Goal: Check status: Check status

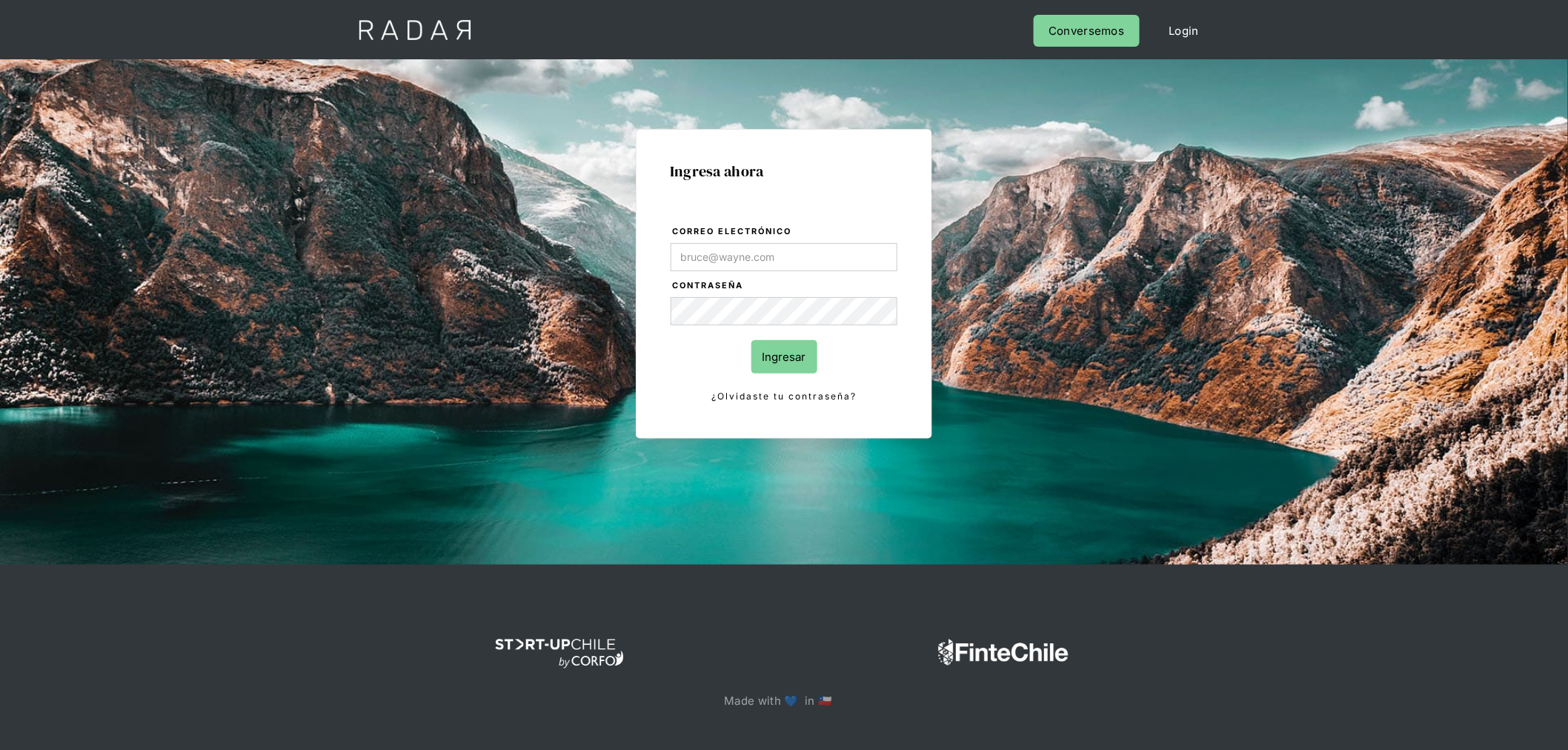
type input "jose.chacon@prontopaga.com"
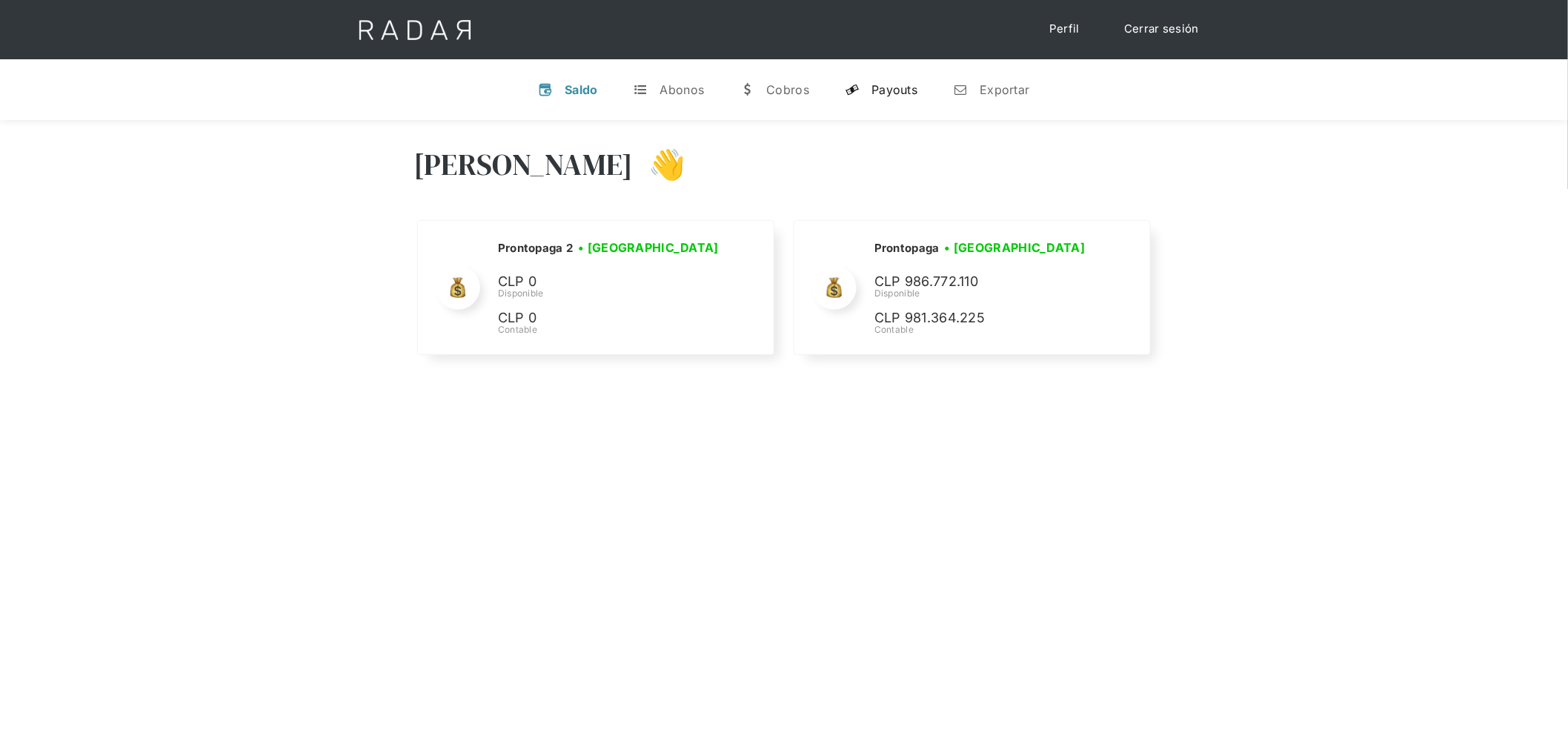
click at [888, 99] on link "y Payouts" at bounding box center [881, 89] width 96 height 38
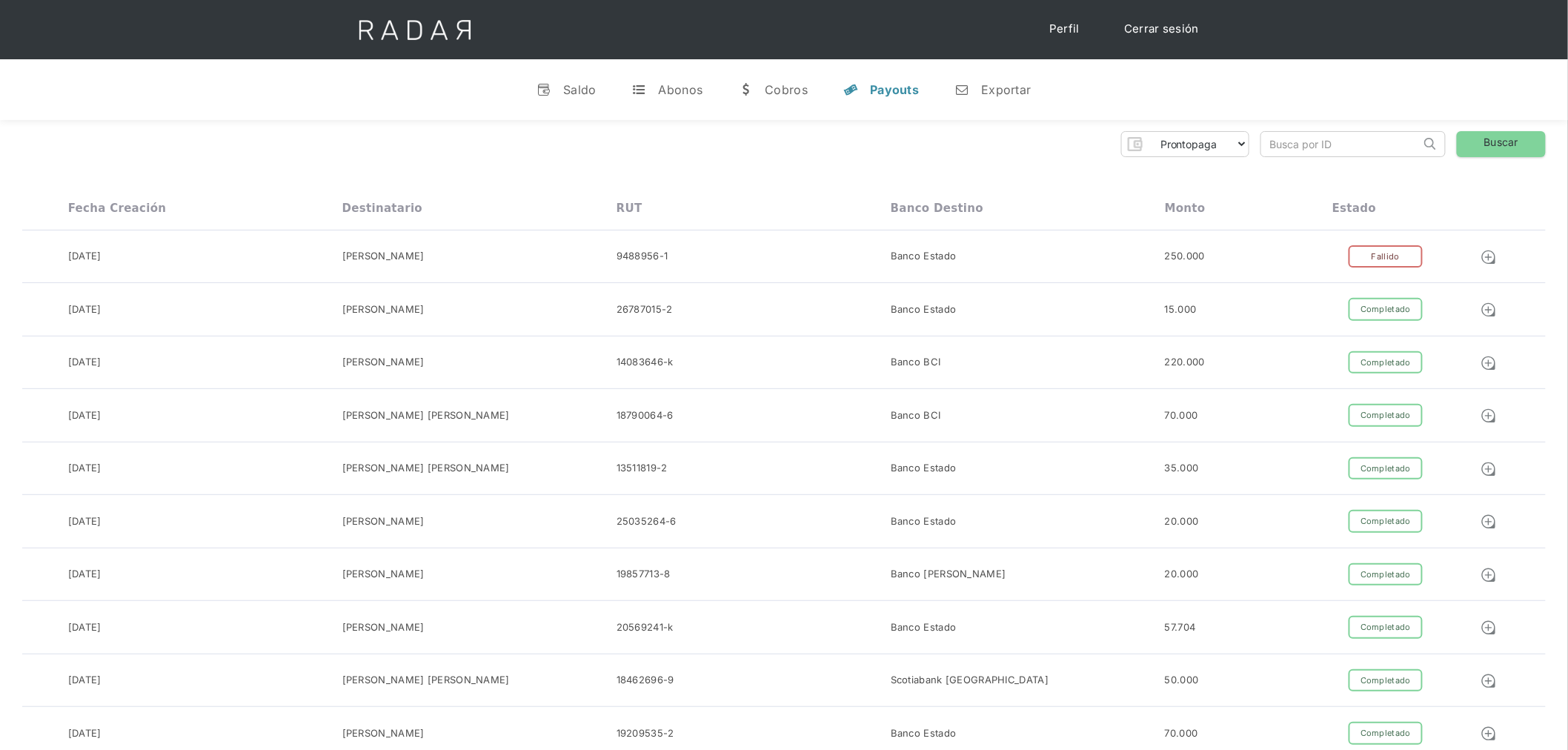
click at [1338, 136] on input "search" at bounding box center [1340, 144] width 160 height 24
paste input "0ac9fe2e-21c5-4f27-90e0-9e97edd37eab"
type input "0ac9fe2e-21c5-4f27-90e0-9e97edd37eab"
click input "Search" at bounding box center [0, 0] width 0 height 0
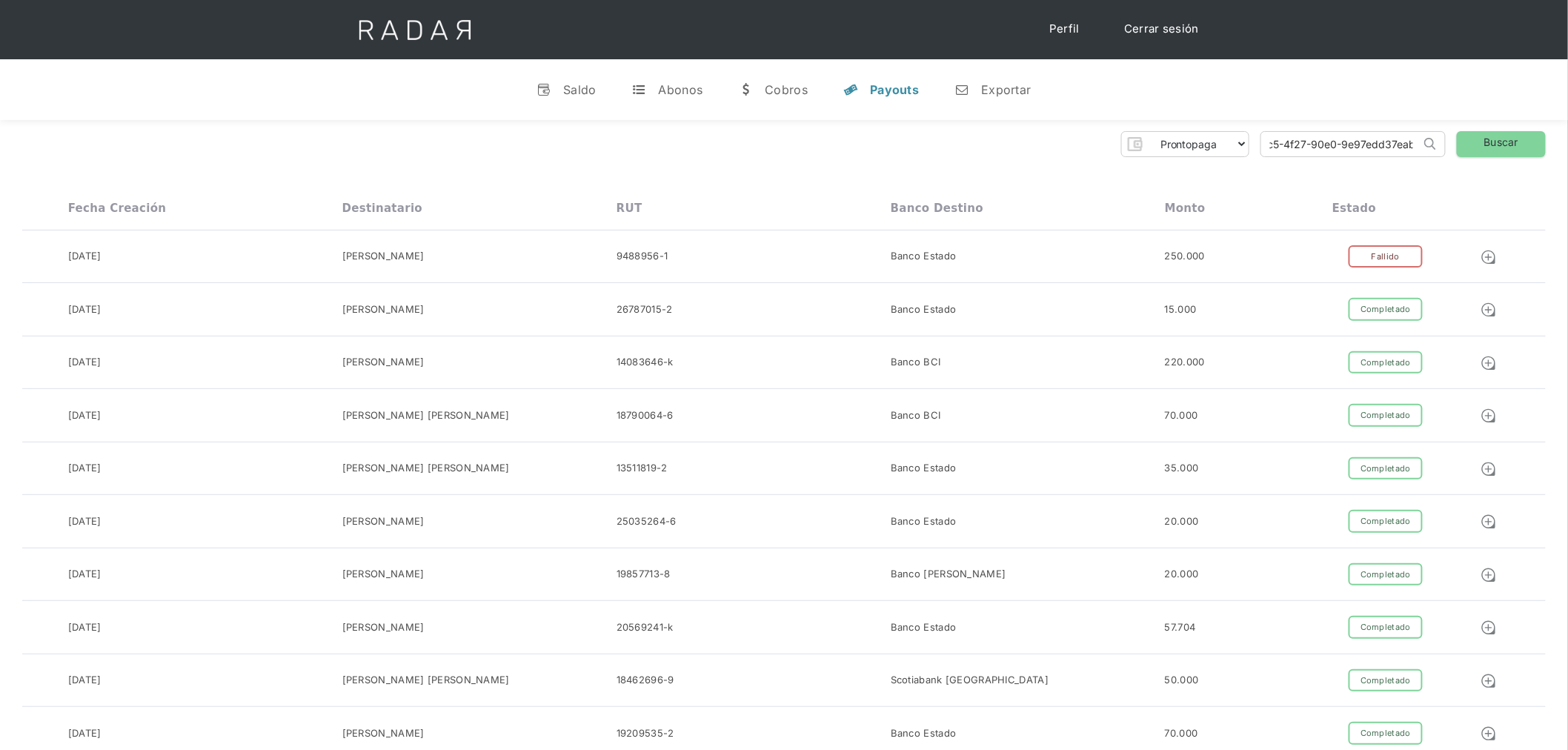
scroll to position [0, 0]
click at [881, 84] on div "Payouts" at bounding box center [895, 90] width 49 height 15
click at [800, 90] on div "Cobros" at bounding box center [786, 90] width 43 height 15
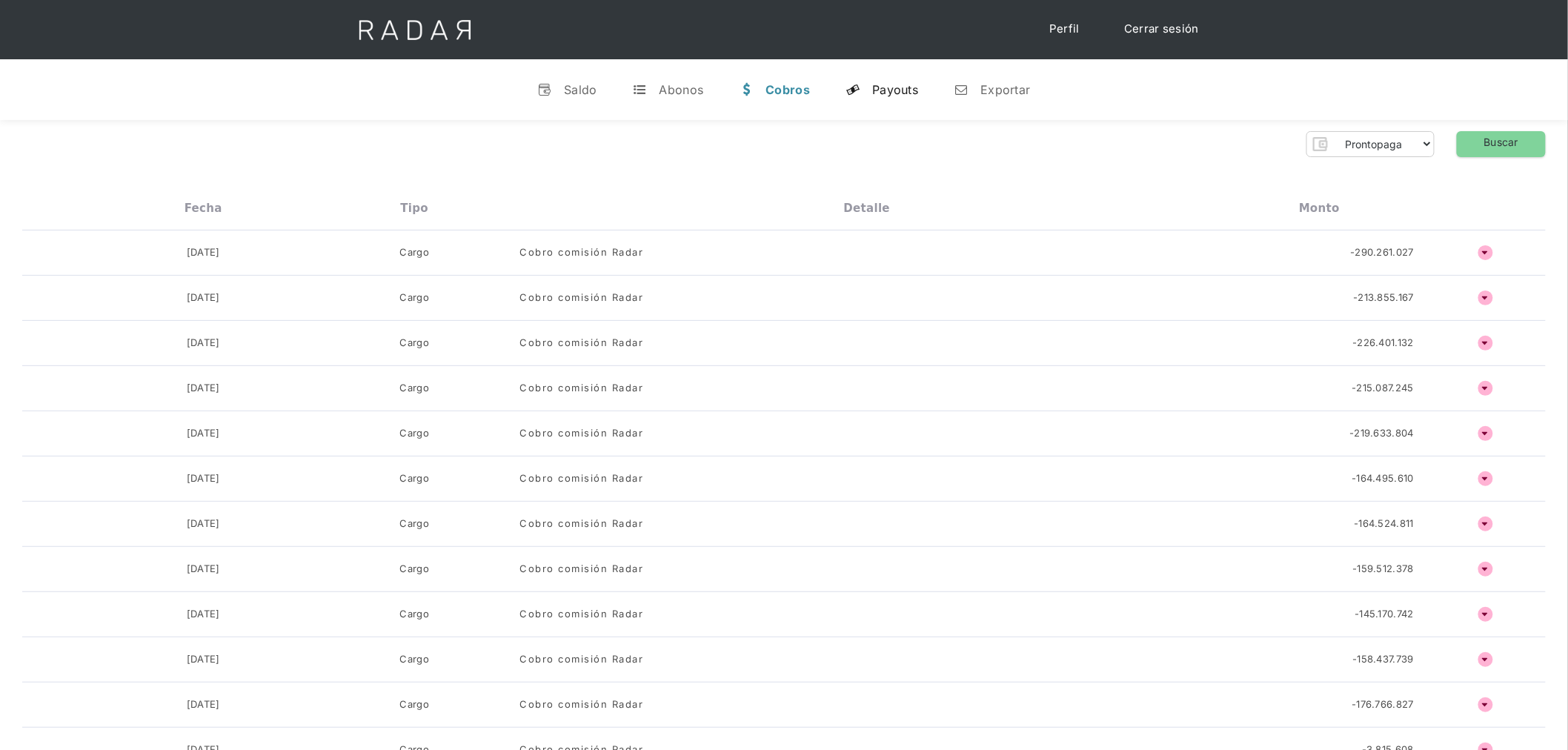
click at [880, 82] on div "Payouts" at bounding box center [895, 90] width 46 height 15
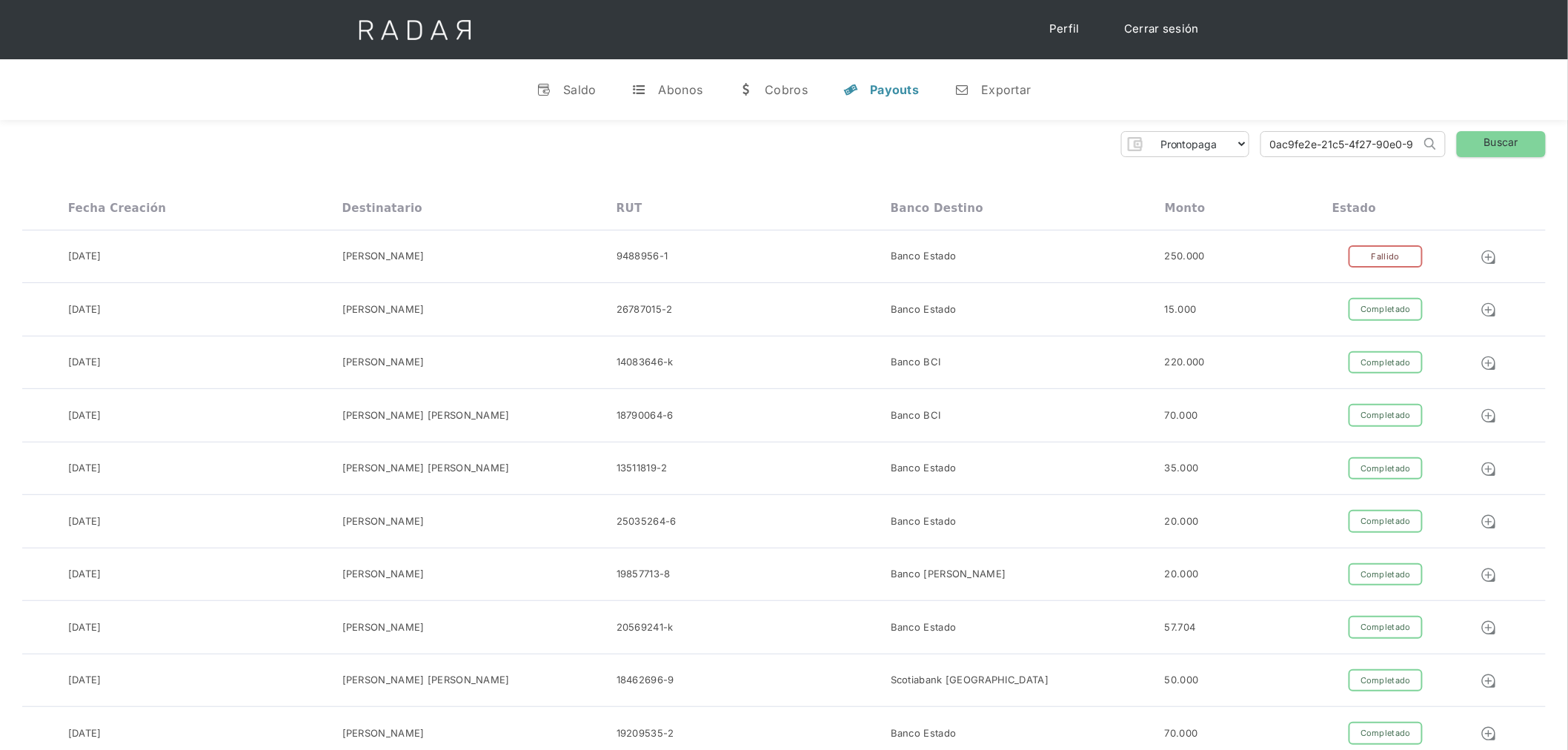
click at [1307, 149] on input "0ac9fe2e-21c5-4f27-90e0-9e97edd37eab" at bounding box center [1340, 144] width 160 height 24
click input "Search" at bounding box center [0, 0] width 0 height 0
click at [1307, 149] on input "search" at bounding box center [1340, 144] width 160 height 24
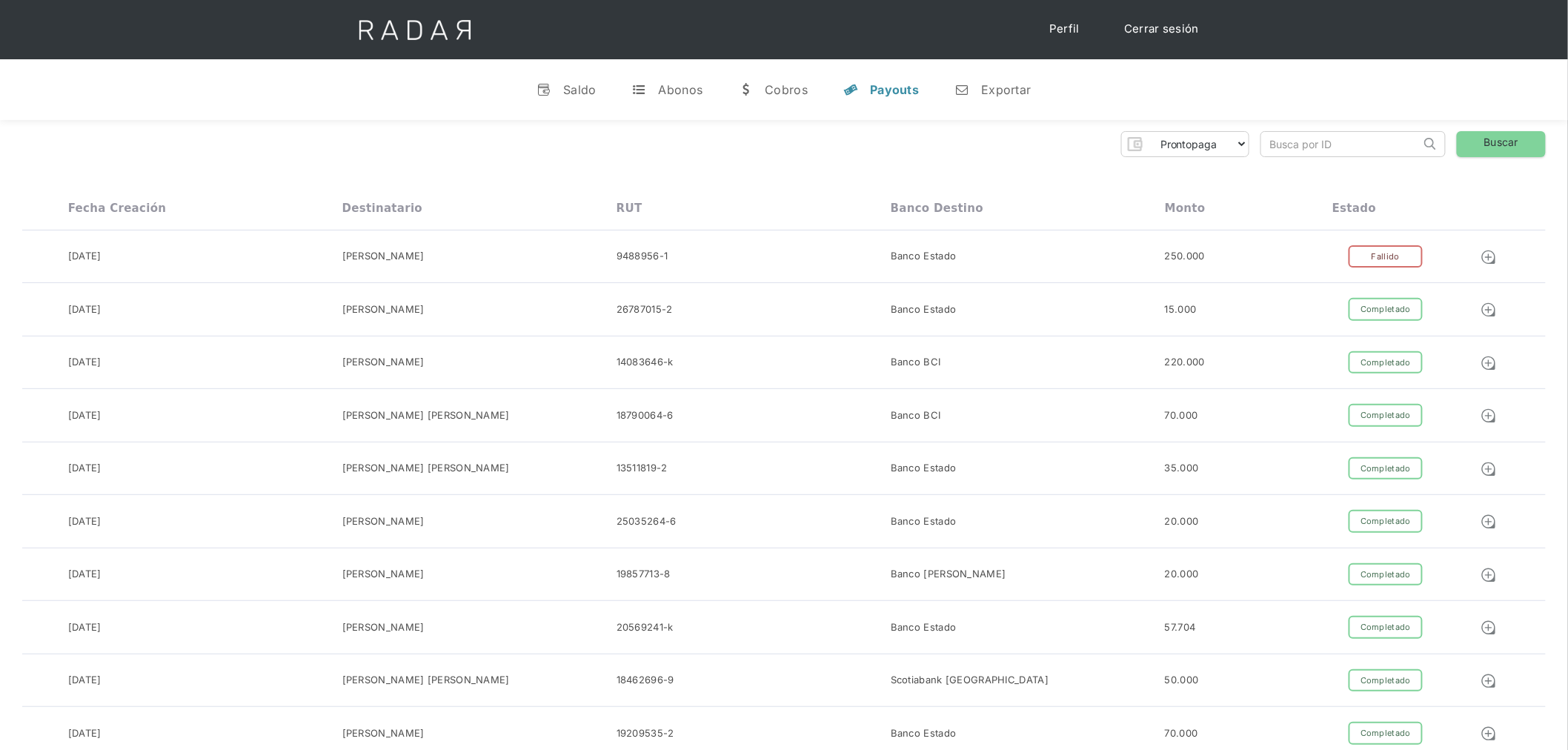
click at [1337, 141] on input "search" at bounding box center [1340, 144] width 160 height 24
paste input "0ac9fe2e-21c5-4f27-90e0-9e97edd37eab"
type input "0ac9fe2e-21c5-4f27-90e0-9e97edd37eab"
click at [1470, 149] on link "Buscar" at bounding box center [1501, 145] width 89 height 26
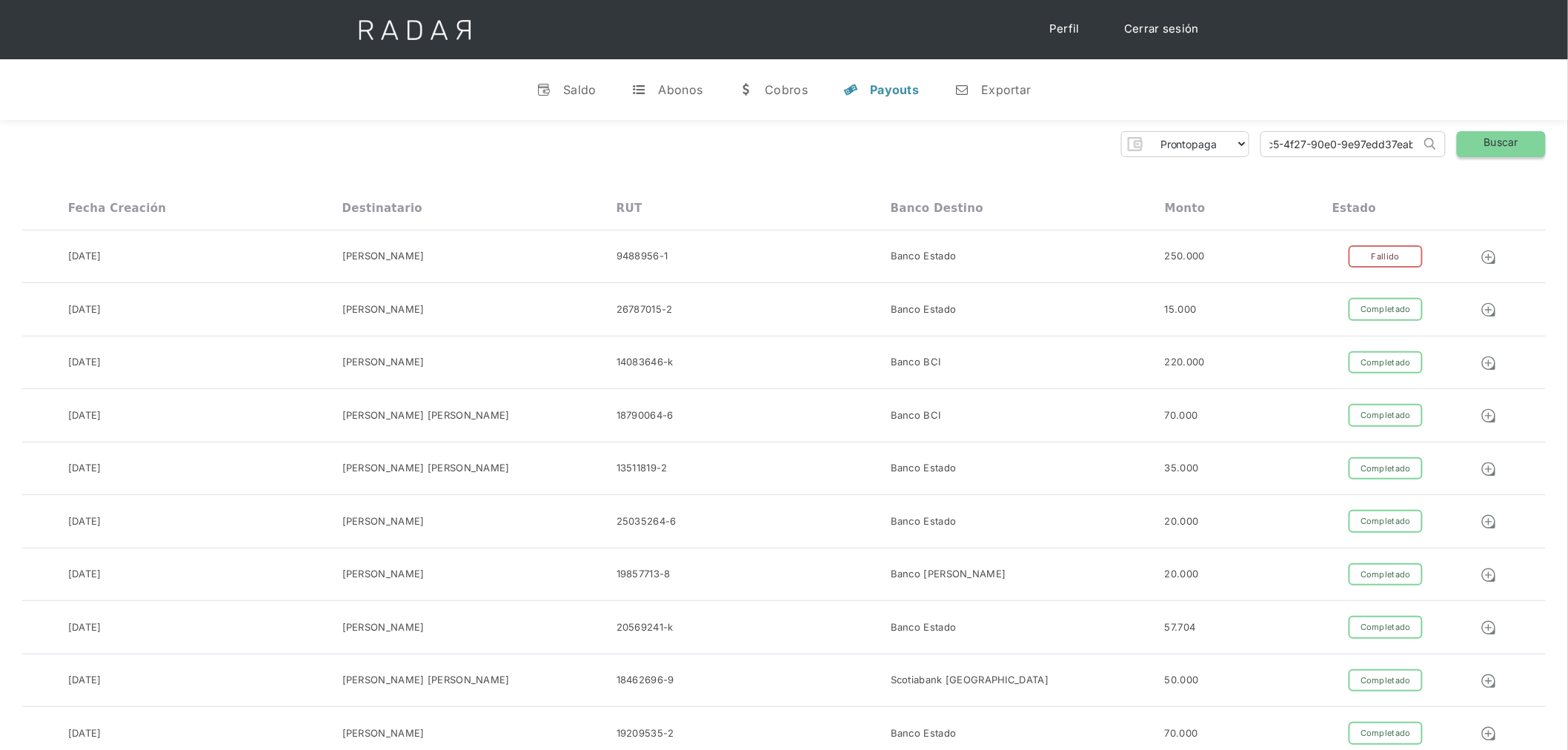
scroll to position [0, 0]
click at [1470, 149] on link "Buscar" at bounding box center [1501, 145] width 89 height 26
click at [557, 98] on link "v Saldo" at bounding box center [567, 89] width 84 height 38
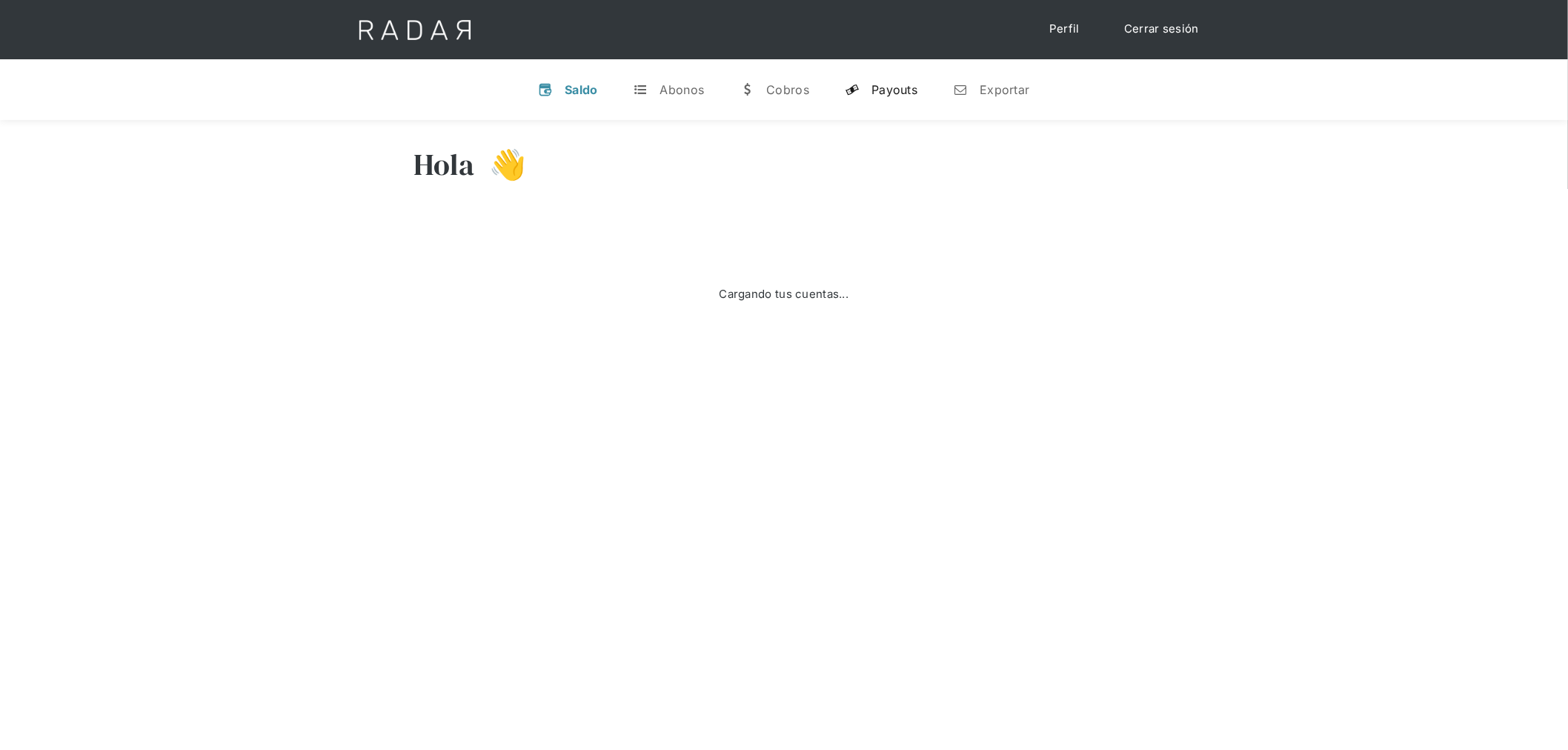
select select "prontopaga"
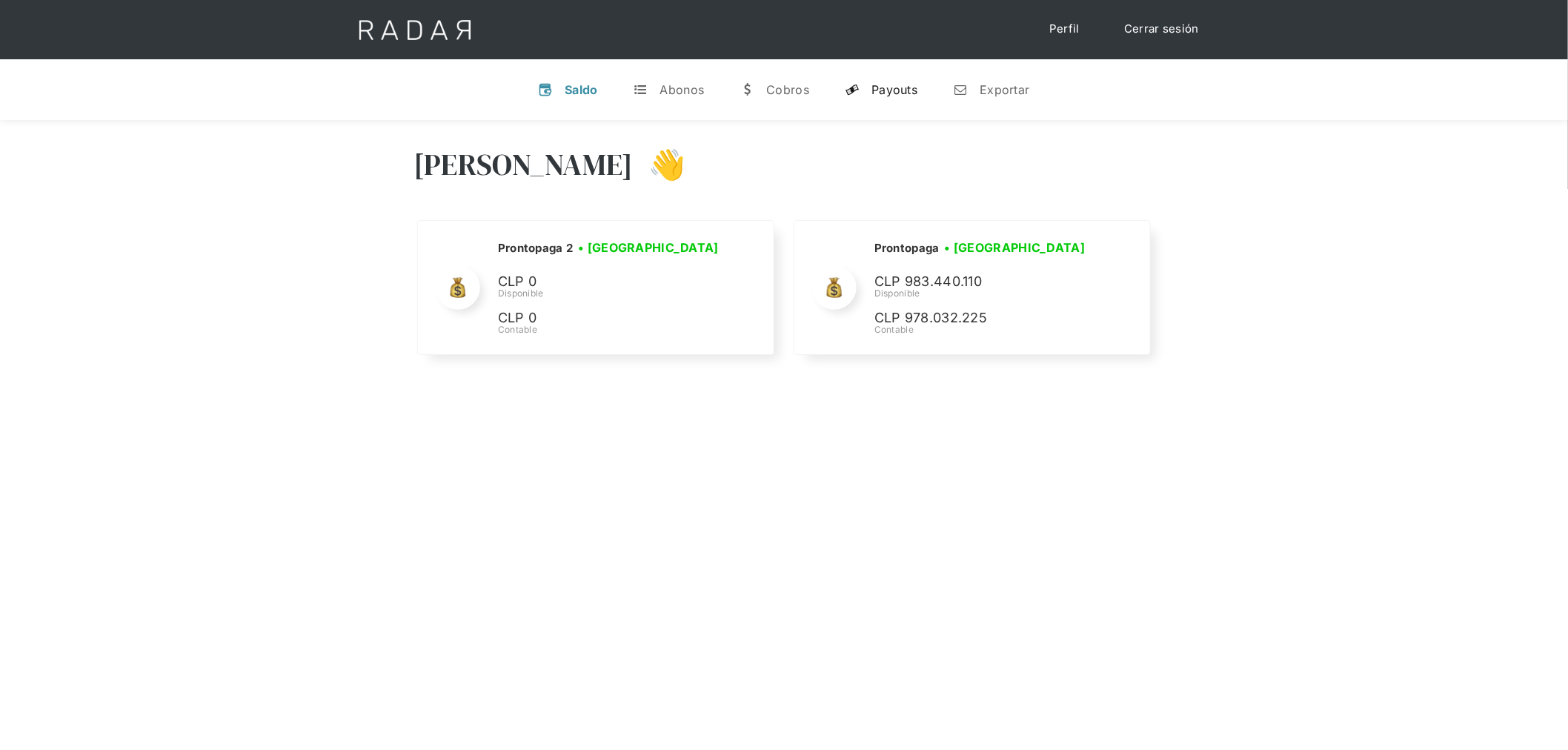
click at [862, 97] on link "y Payouts" at bounding box center [881, 89] width 96 height 38
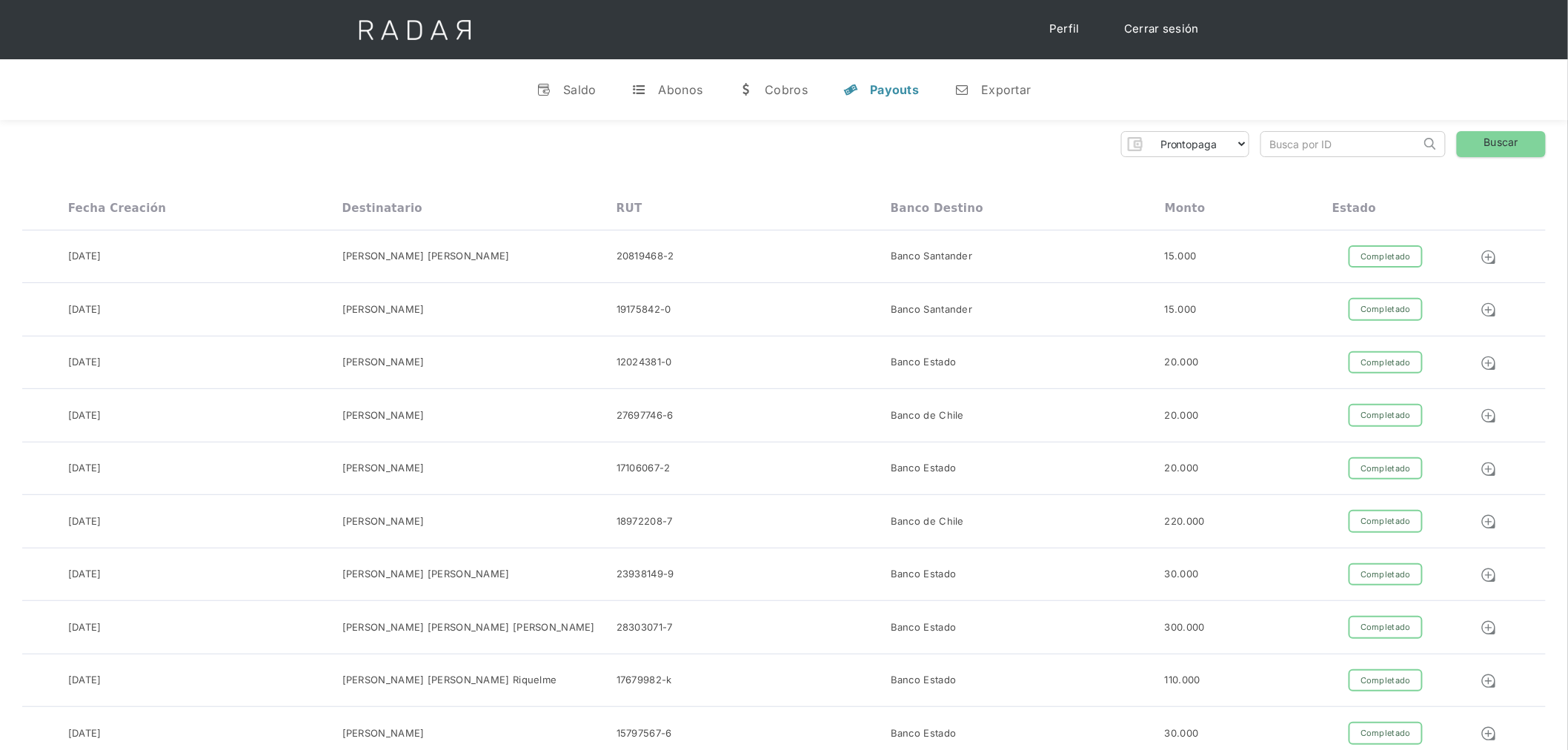
click at [1309, 146] on input "search" at bounding box center [1340, 144] width 160 height 24
paste input "0ac9fe2e-21c5-4f27-90e0-9e97edd37eab"
type input "0ac9fe2e-21c5-4f27-90e0-9e97edd37eab"
click at [1520, 146] on link "Buscar" at bounding box center [1501, 145] width 89 height 26
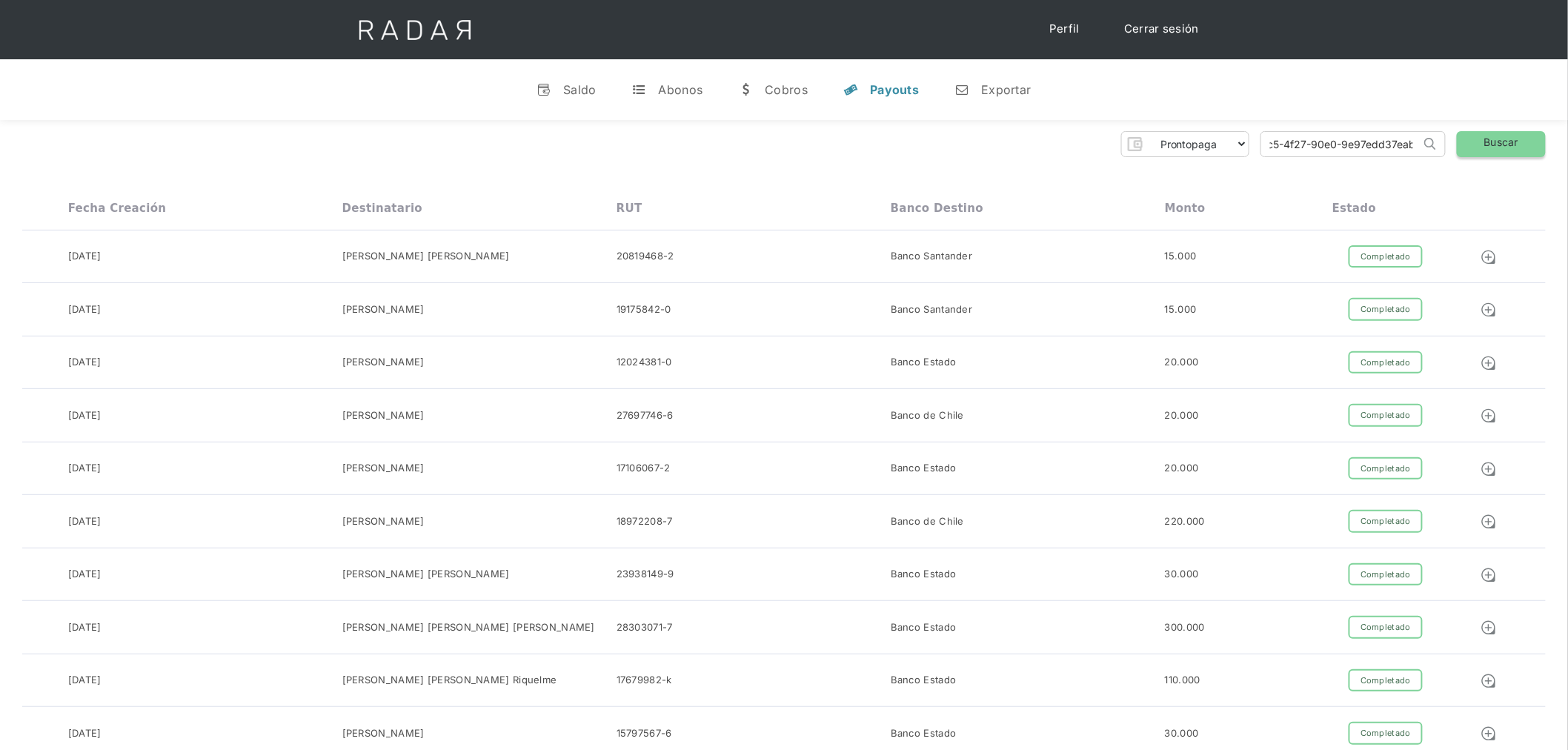
scroll to position [0, 0]
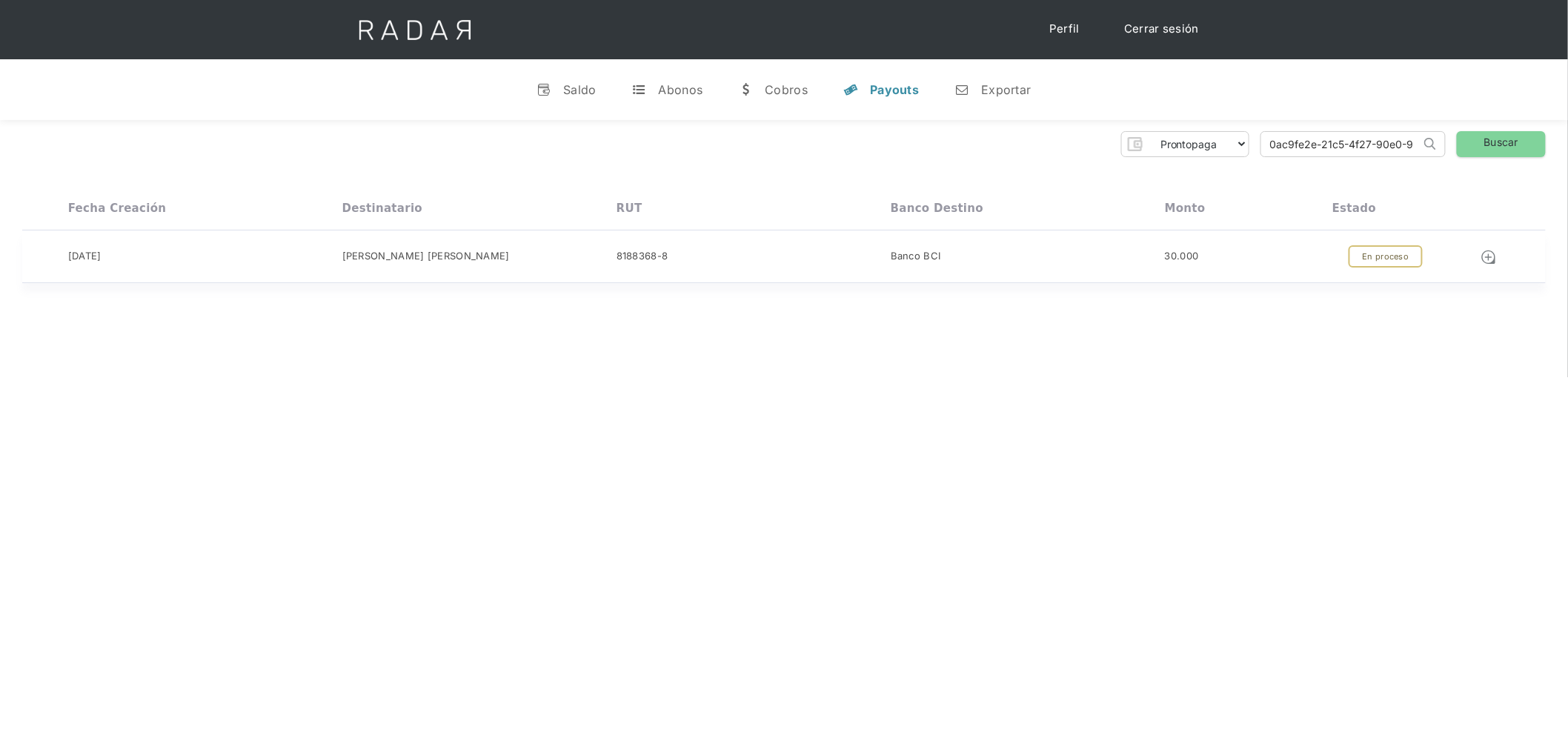
click at [1442, 255] on div at bounding box center [1492, 257] width 106 height 23
